Goal: Information Seeking & Learning: Learn about a topic

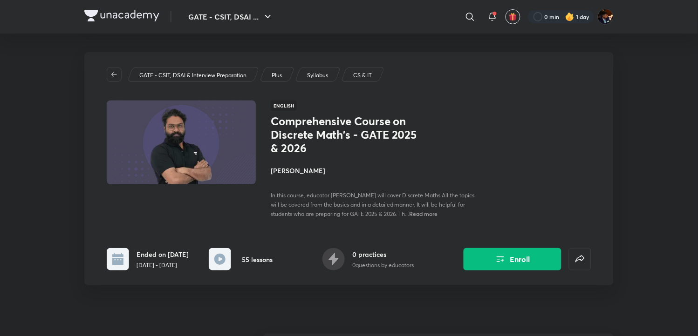
click at [468, 19] on icon at bounding box center [470, 17] width 8 height 8
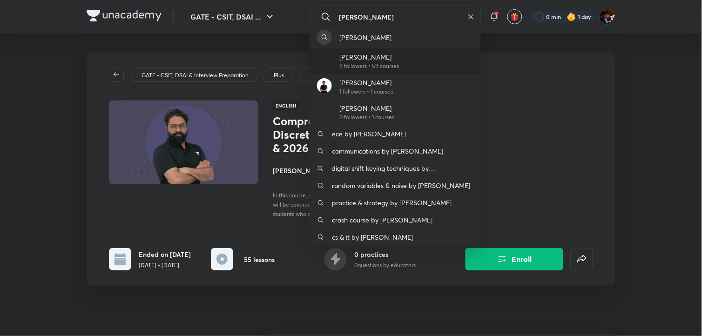
type input "[PERSON_NAME]"
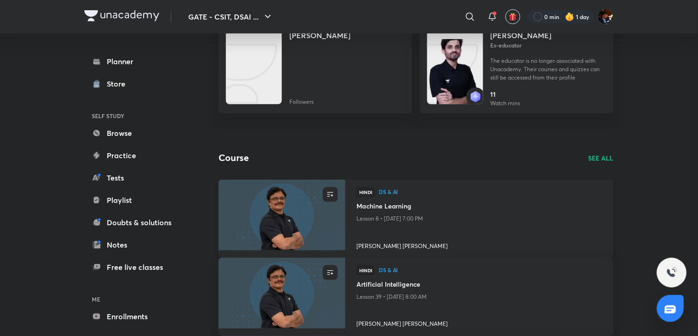
scroll to position [155, 0]
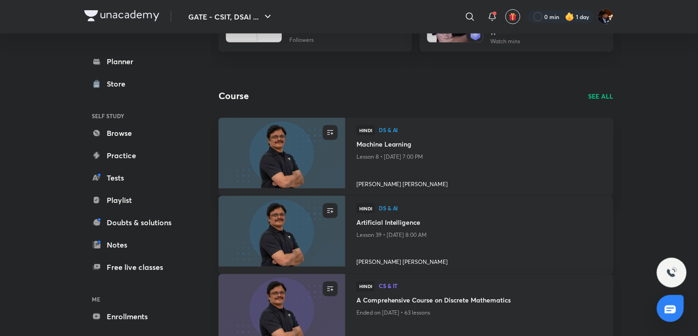
click at [397, 261] on h4 "[PERSON_NAME] [PERSON_NAME]" at bounding box center [479, 261] width 246 height 12
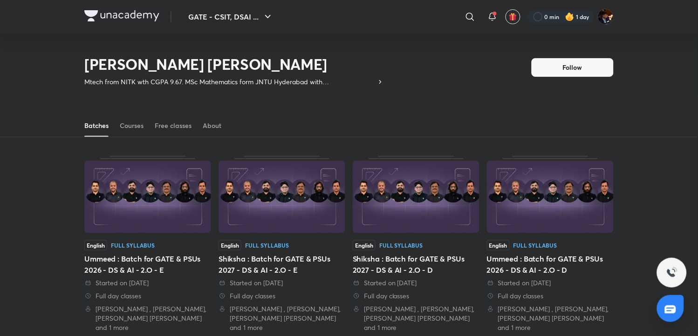
scroll to position [41, 0]
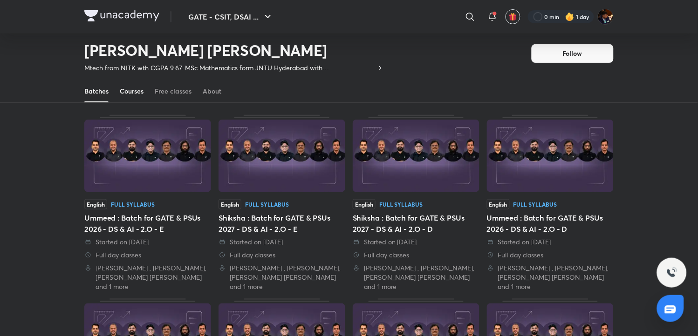
click at [133, 91] on div "Courses" at bounding box center [132, 91] width 24 height 9
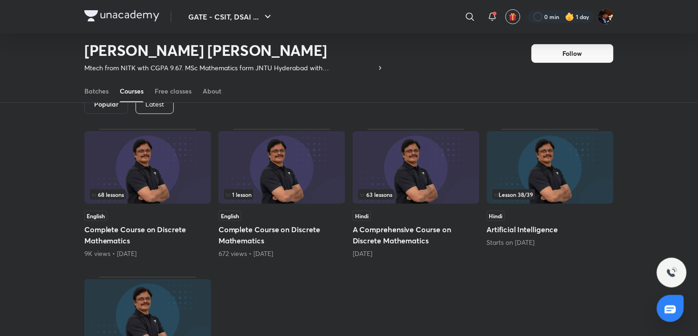
scroll to position [90, 0]
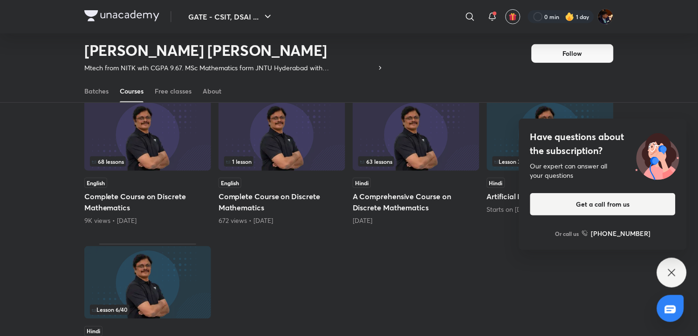
click at [671, 275] on icon at bounding box center [671, 272] width 11 height 11
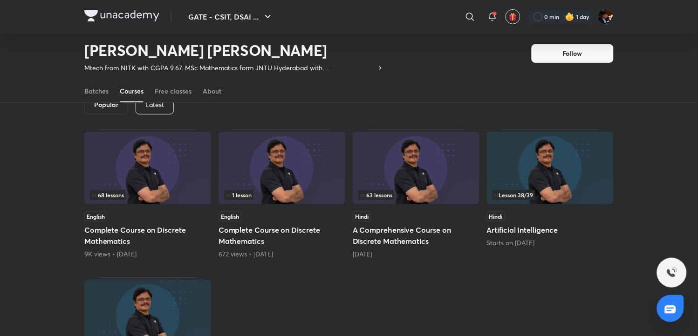
scroll to position [38, 0]
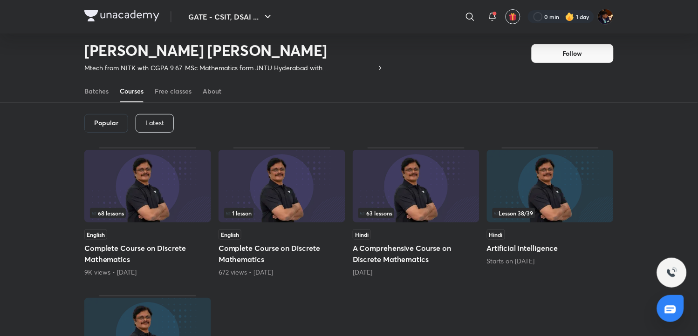
click at [415, 192] on img at bounding box center [416, 186] width 127 height 73
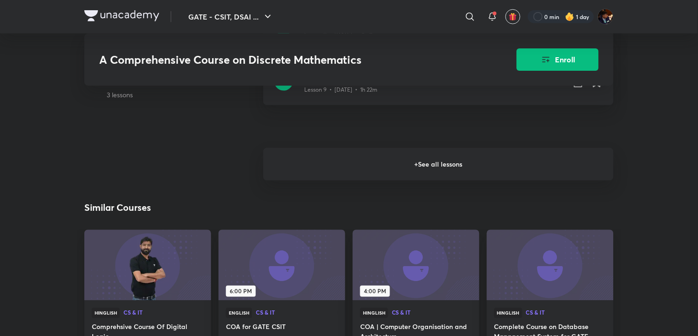
scroll to position [983, 0]
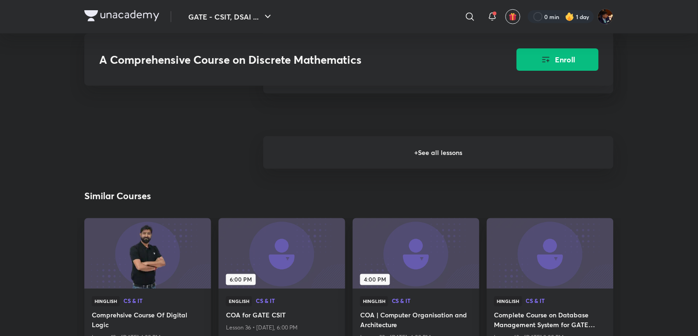
click at [428, 162] on h6 "+ See all lessons" at bounding box center [438, 152] width 350 height 33
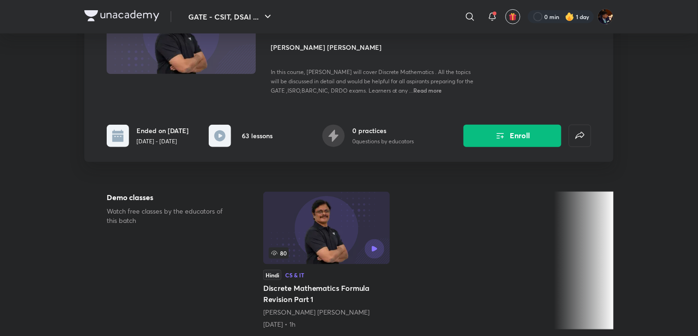
scroll to position [103, 0]
